Goal: Transaction & Acquisition: Purchase product/service

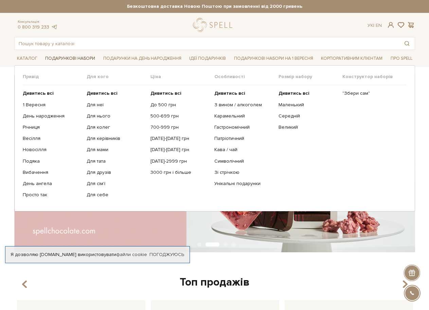
click at [70, 58] on link "Подарункові набори" at bounding box center [69, 58] width 55 height 11
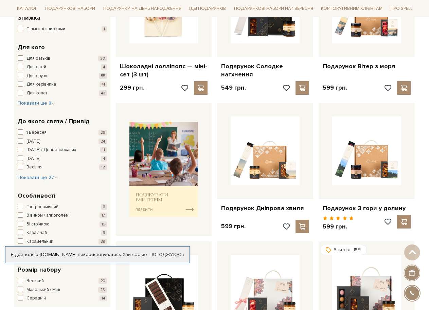
scroll to position [34, 0]
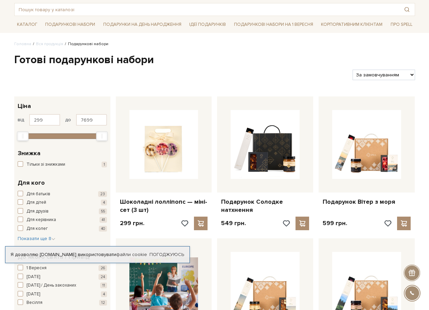
click at [400, 68] on div "Фільтри За замовчуванням За Ціною (зростання) За Ціною (зменшення) Новинки За п…" at bounding box center [215, 72] width 407 height 16
click at [401, 72] on select "За замовчуванням За Ціною (зростання) За Ціною (зменшення) Новинки За популярні…" at bounding box center [384, 75] width 62 height 11
select select "https://spellchocolate.com/our-productions/podarunkovi-box/?sort=p.price&order=…"
click at [353, 70] on select "За замовчуванням За Ціною (зростання) За Ціною (зменшення) Новинки За популярні…" at bounding box center [384, 75] width 62 height 11
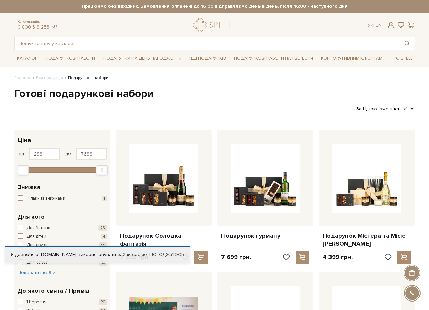
click at [395, 109] on select "За замовчуванням За Ціною (зростання) За Ціною (зменшення) Новинки За популярні…" at bounding box center [384, 109] width 62 height 11
select select "https://spellchocolate.com/our-productions/podarunkovi-box/?sort=p.price&order=…"
click at [353, 104] on select "За замовчуванням За Ціною (зростання) За Ціною (зменшення) Новинки За популярні…" at bounding box center [384, 109] width 62 height 11
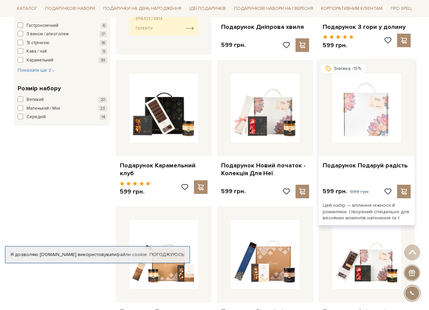
scroll to position [408, 0]
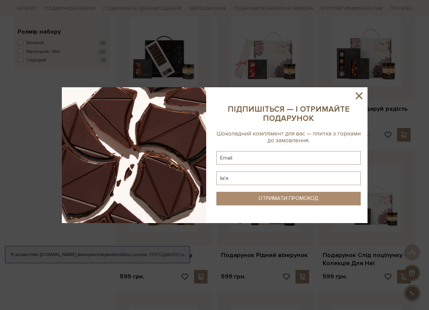
click at [359, 95] on icon at bounding box center [359, 95] width 7 height 7
